Goal: Task Accomplishment & Management: Manage account settings

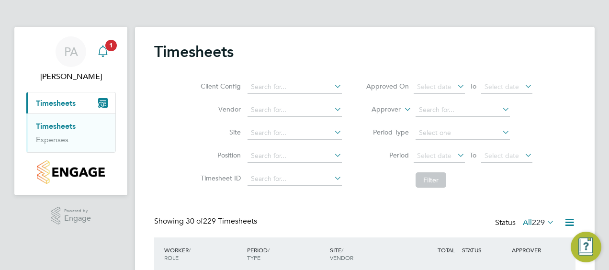
click at [107, 51] on icon "Main navigation" at bounding box center [102, 50] width 11 height 11
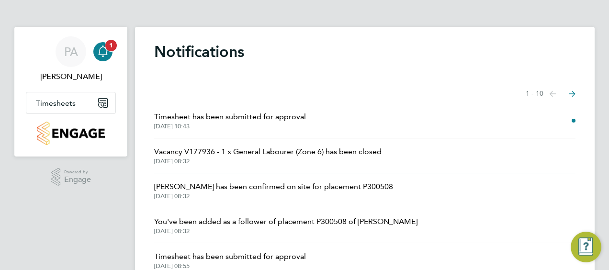
click at [107, 51] on icon "Main navigation" at bounding box center [102, 50] width 11 height 11
click at [63, 102] on span "Timesheets" at bounding box center [56, 103] width 40 height 9
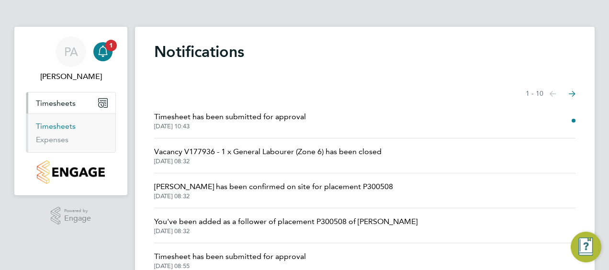
click at [62, 124] on link "Timesheets" at bounding box center [56, 126] width 40 height 9
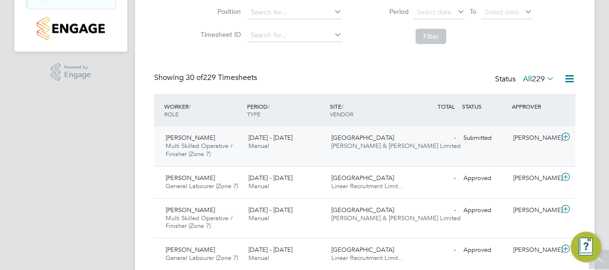
click at [481, 135] on div "Submitted" at bounding box center [485, 138] width 50 height 16
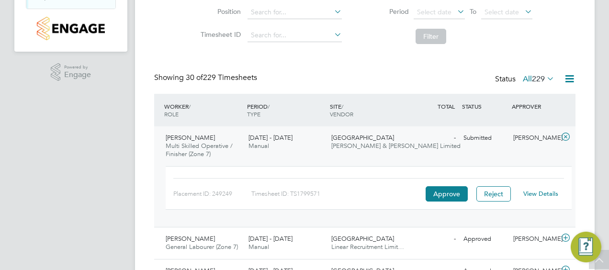
click at [544, 193] on link "View Details" at bounding box center [540, 194] width 35 height 8
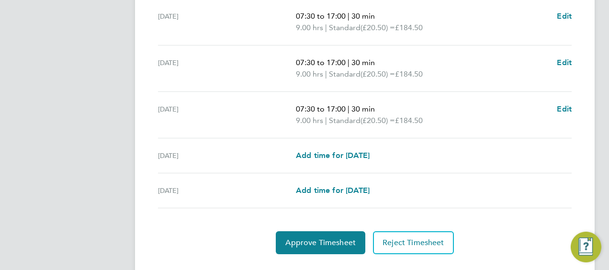
scroll to position [420, 0]
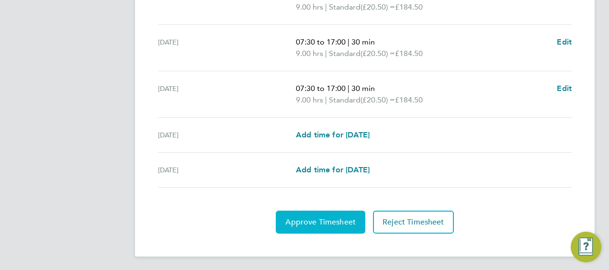
click at [318, 220] on span "Approve Timesheet" at bounding box center [320, 222] width 70 height 10
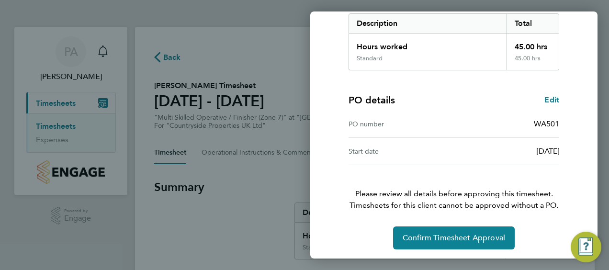
scroll to position [160, 0]
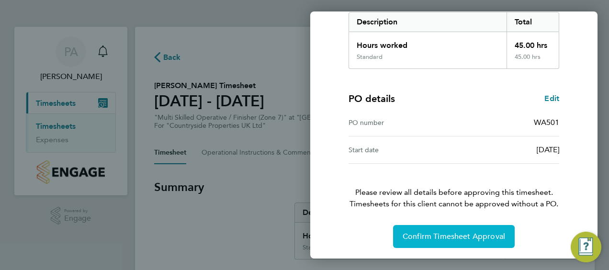
click at [468, 232] on span "Confirm Timesheet Approval" at bounding box center [454, 237] width 102 height 10
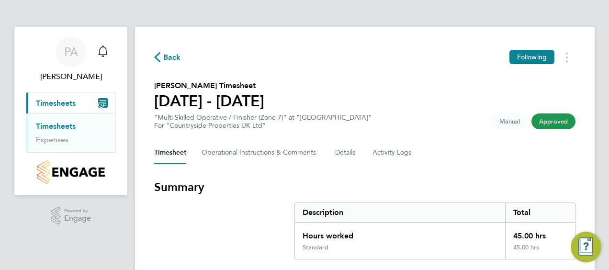
click at [168, 57] on span "Back" at bounding box center [172, 57] width 18 height 11
